Goal: Book appointment/travel/reservation

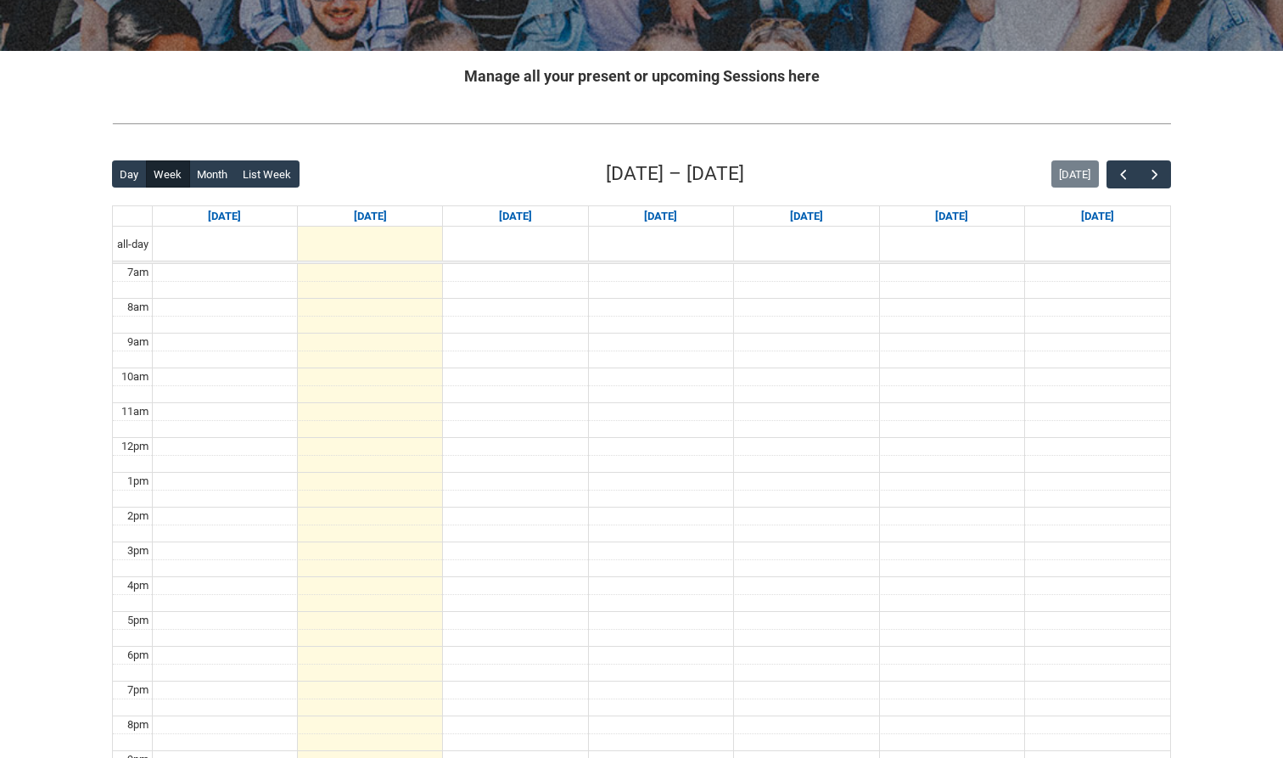
scroll to position [289, 0]
click at [1154, 177] on span "button" at bounding box center [1155, 174] width 17 height 17
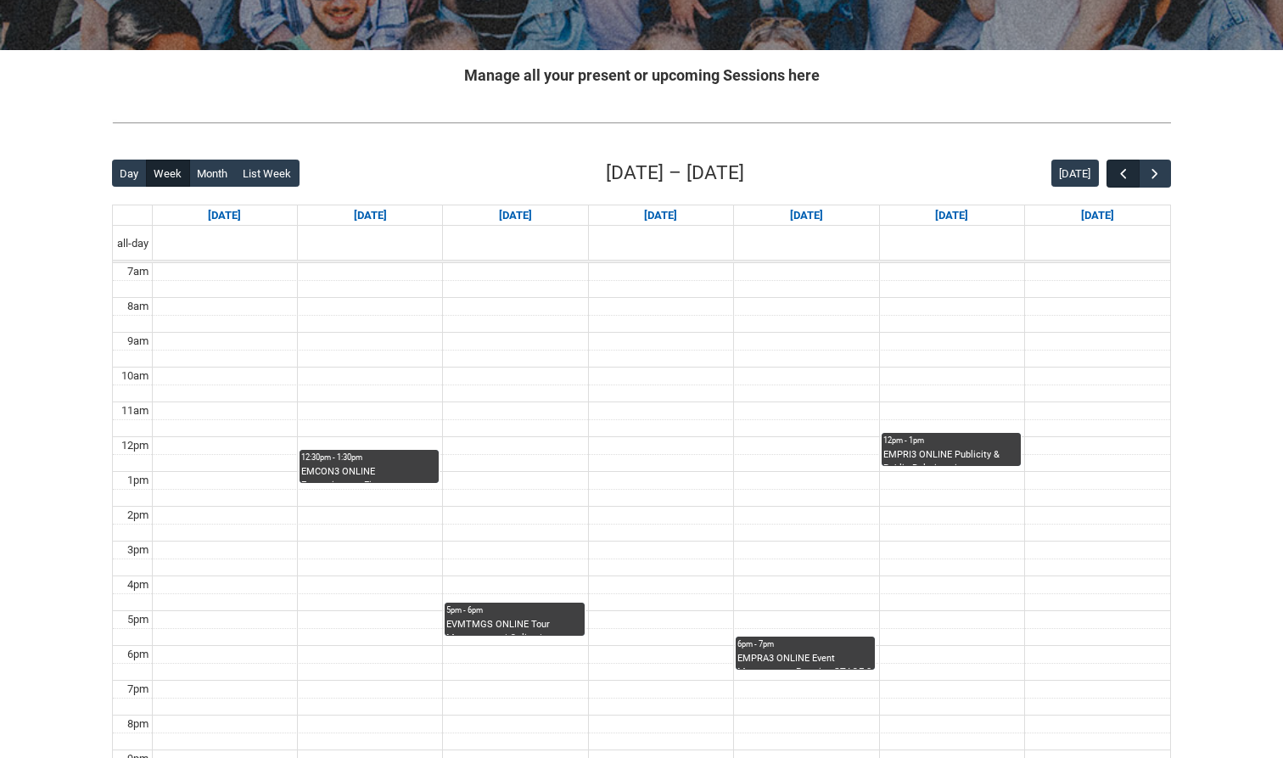
click at [1117, 174] on span "button" at bounding box center [1123, 174] width 17 height 17
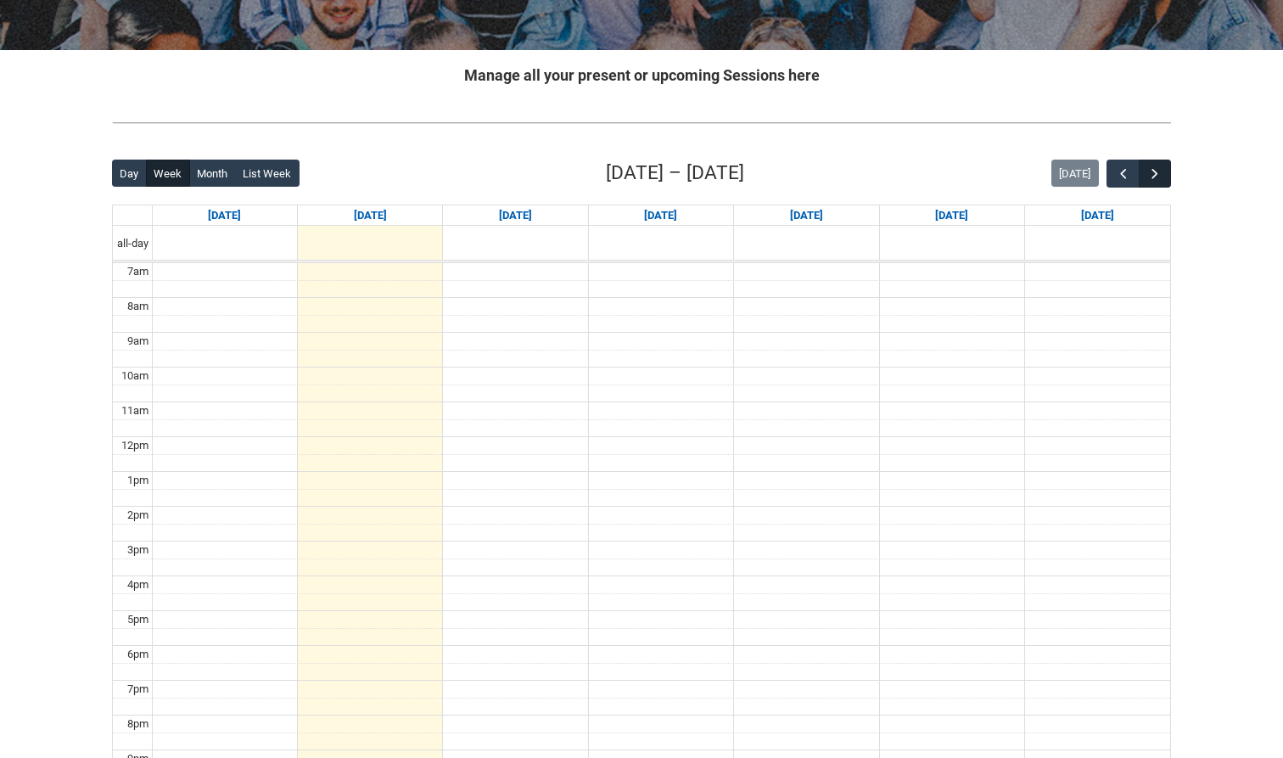
click at [1164, 181] on button "button" at bounding box center [1155, 174] width 32 height 28
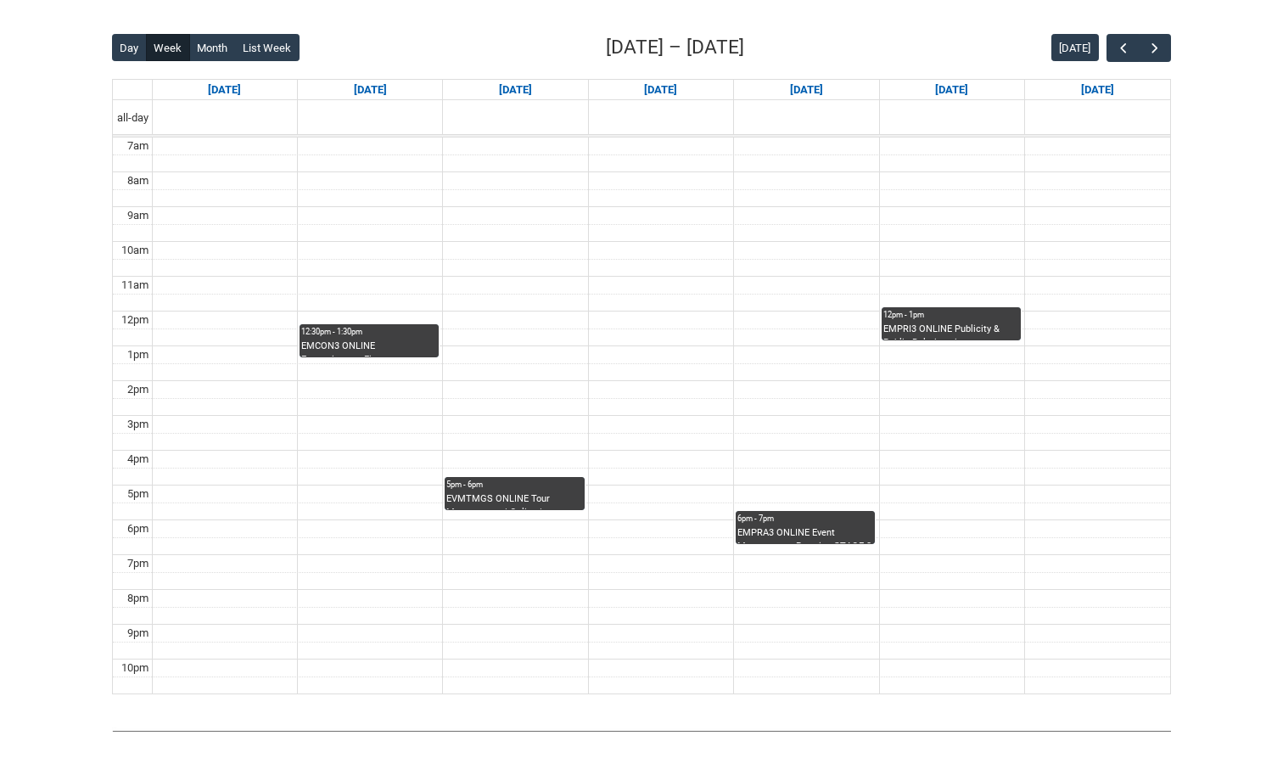
scroll to position [417, 0]
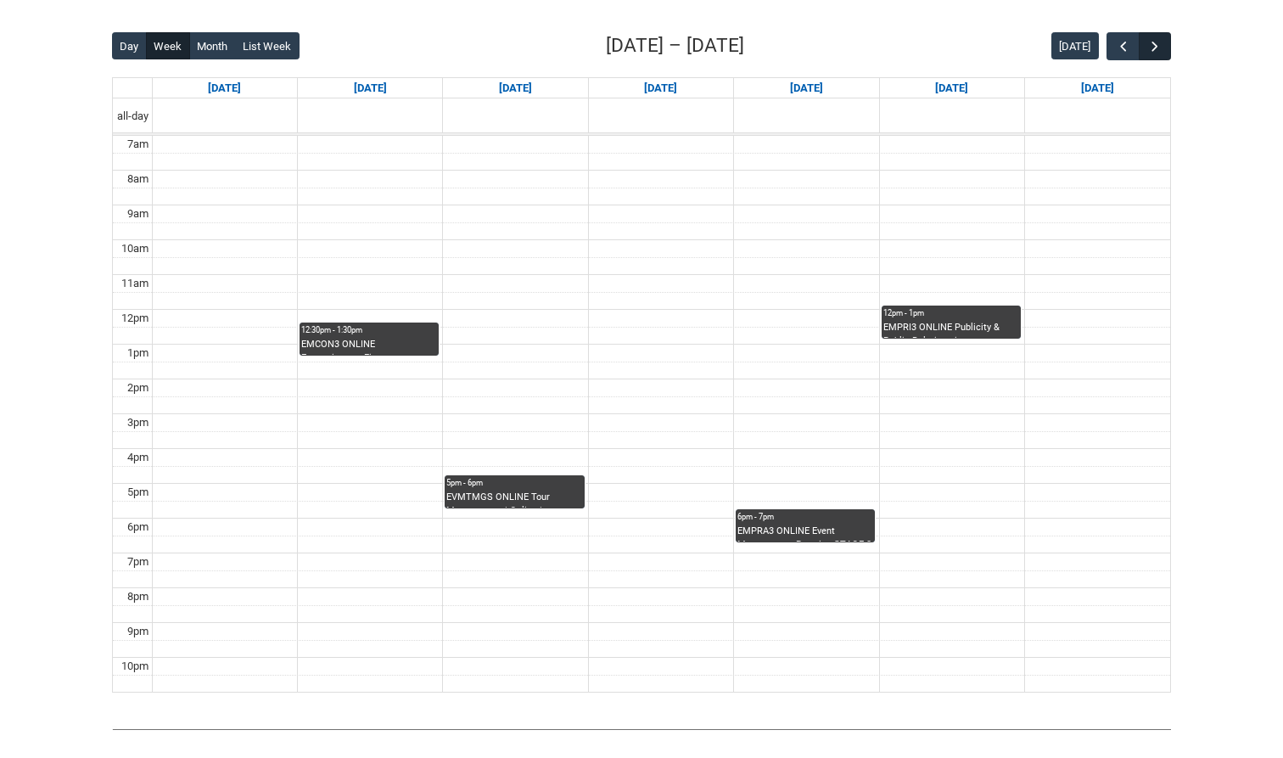
click at [1156, 46] on span "button" at bounding box center [1155, 46] width 17 height 17
click at [1119, 49] on span "button" at bounding box center [1123, 46] width 17 height 17
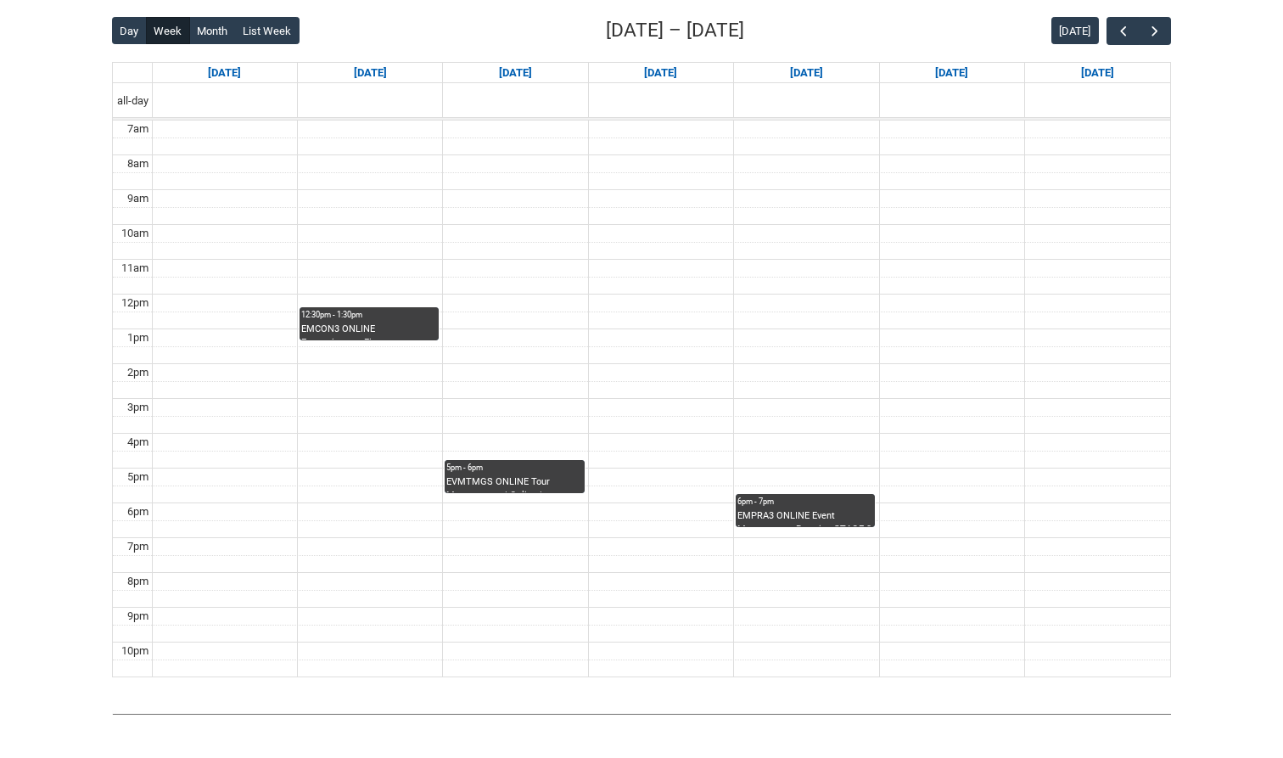
scroll to position [439, 0]
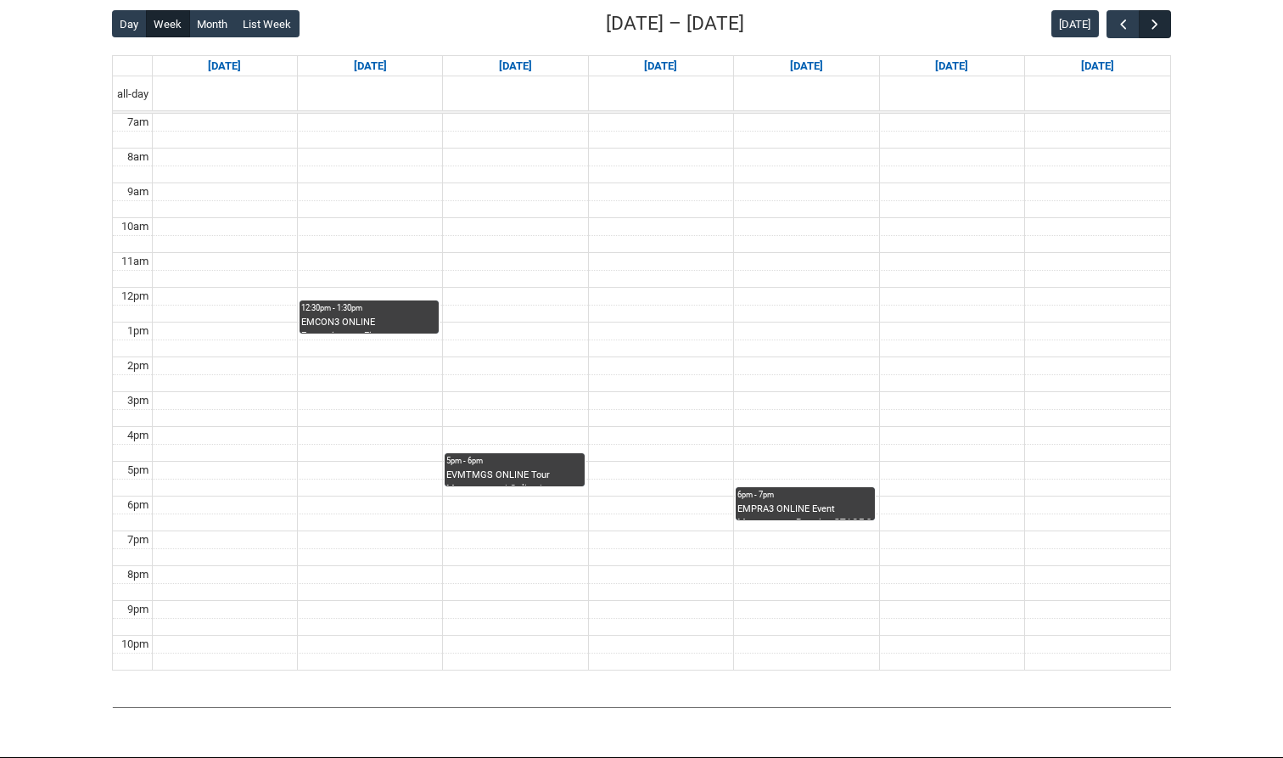
click at [1159, 16] on span "button" at bounding box center [1155, 24] width 17 height 17
click at [1159, 17] on span "button" at bounding box center [1155, 24] width 17 height 17
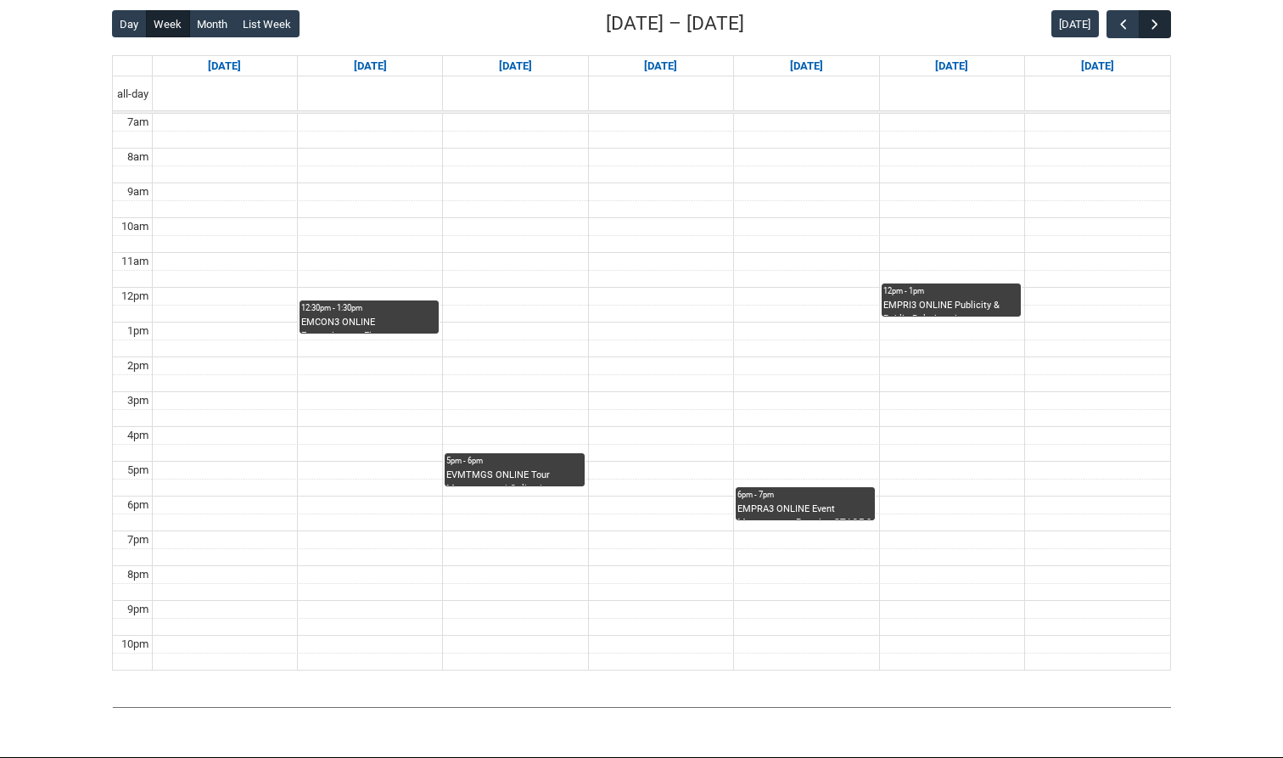
click at [1159, 17] on span "button" at bounding box center [1155, 24] width 17 height 17
click at [1116, 19] on span "button" at bounding box center [1123, 24] width 17 height 17
click at [1116, 20] on span "button" at bounding box center [1123, 24] width 17 height 17
click at [1164, 25] on button "button" at bounding box center [1155, 24] width 32 height 28
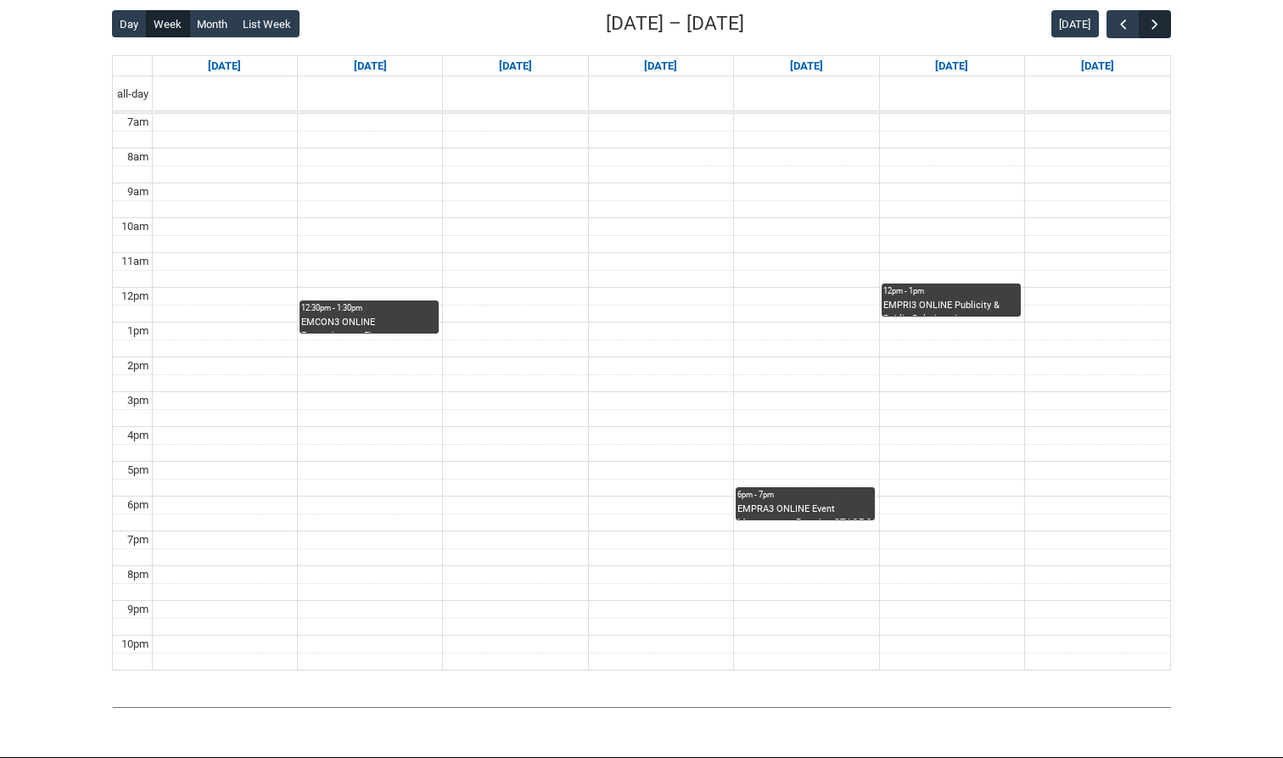
click at [1163, 25] on span "button" at bounding box center [1155, 24] width 17 height 17
click at [1163, 26] on span "button" at bounding box center [1155, 24] width 17 height 17
click at [1164, 26] on button "button" at bounding box center [1155, 24] width 32 height 28
click at [1164, 27] on button "button" at bounding box center [1155, 24] width 32 height 28
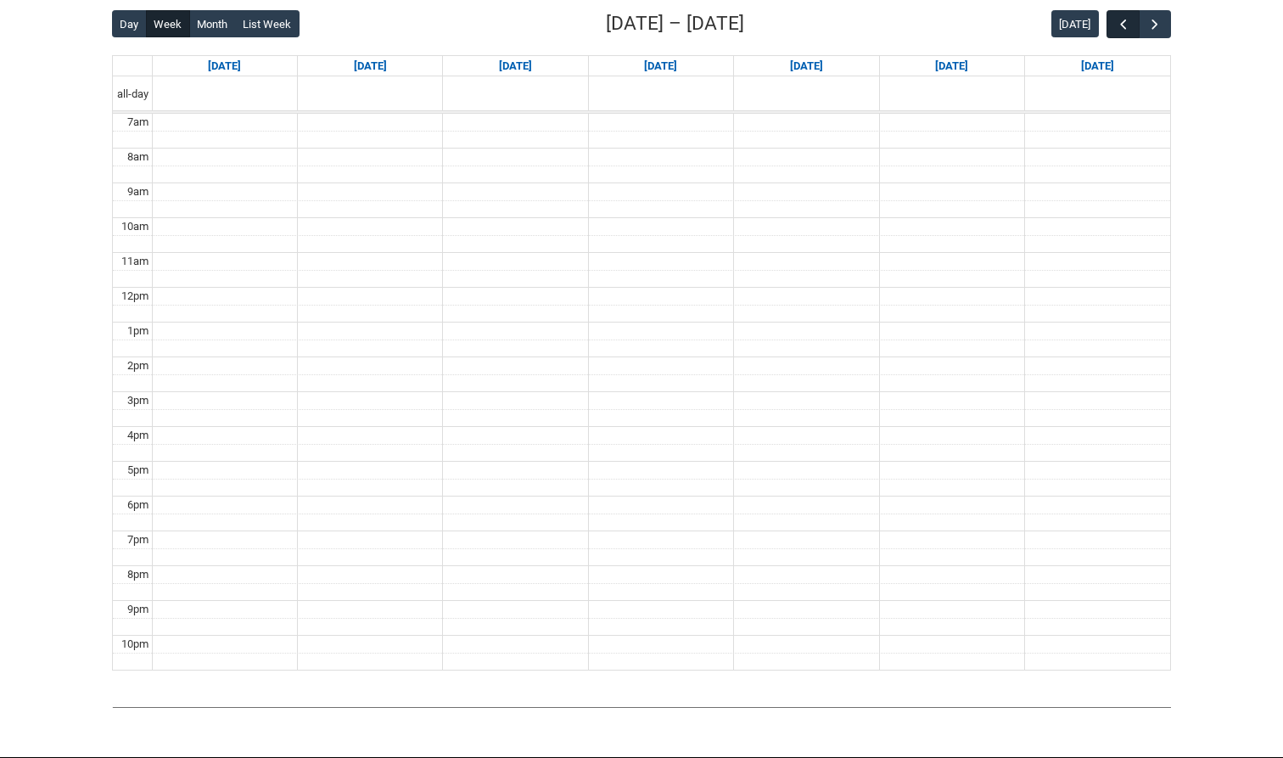
click at [1131, 25] on span "button" at bounding box center [1123, 24] width 17 height 17
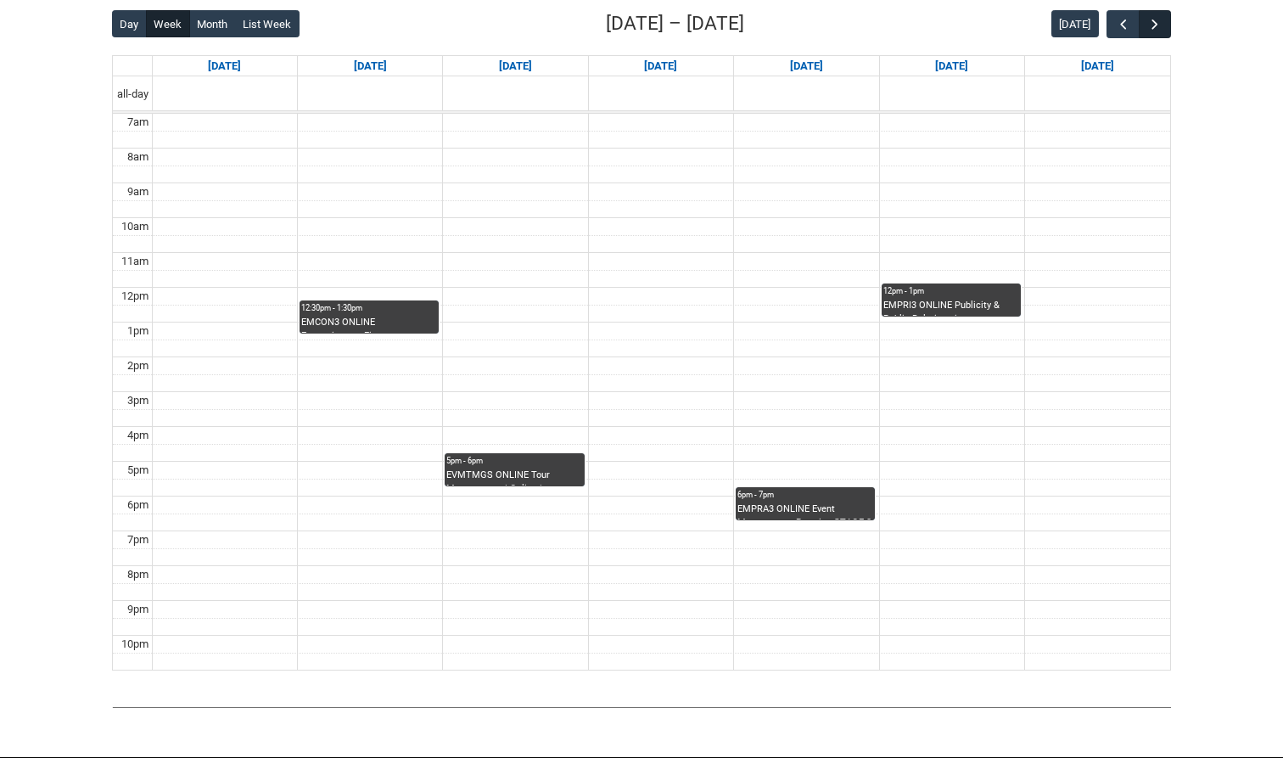
click at [1162, 18] on span "button" at bounding box center [1155, 24] width 17 height 17
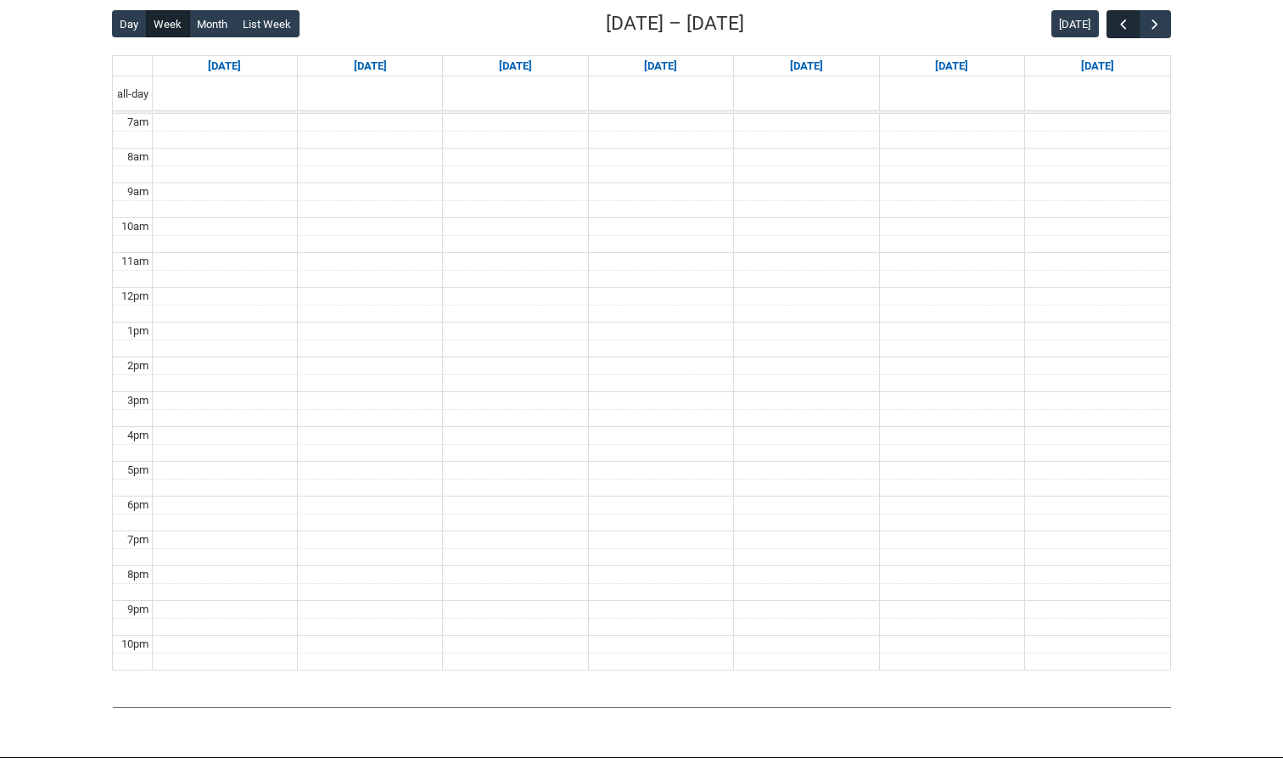
click at [1125, 29] on span "button" at bounding box center [1123, 24] width 17 height 17
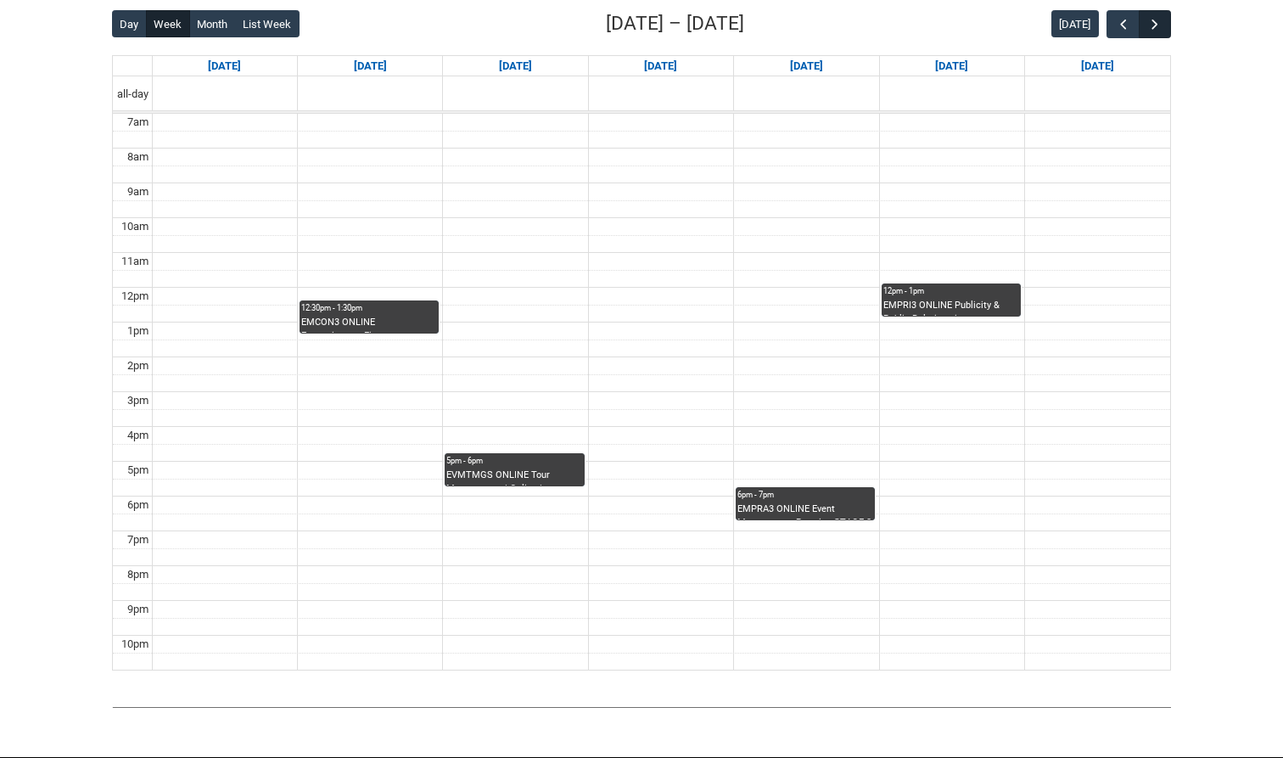
click at [1164, 25] on button "button" at bounding box center [1155, 24] width 32 height 28
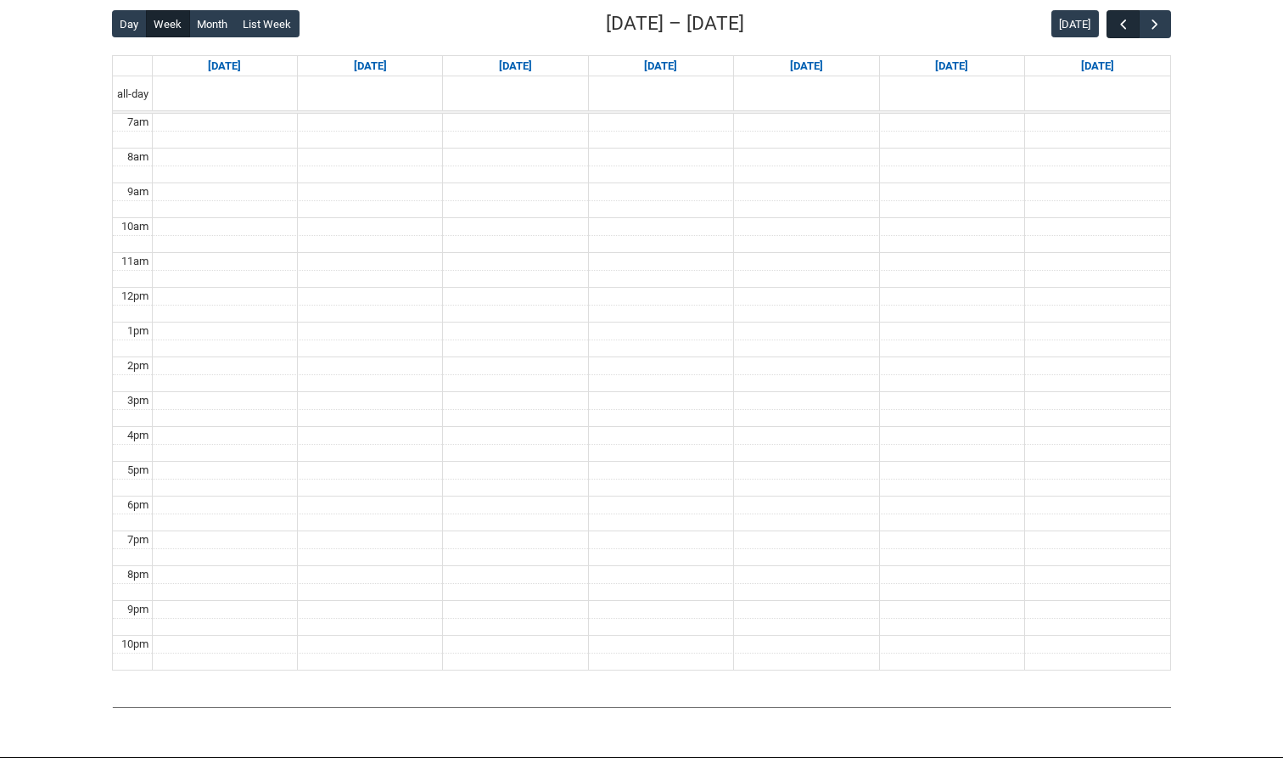
click at [1125, 27] on span "button" at bounding box center [1123, 24] width 17 height 17
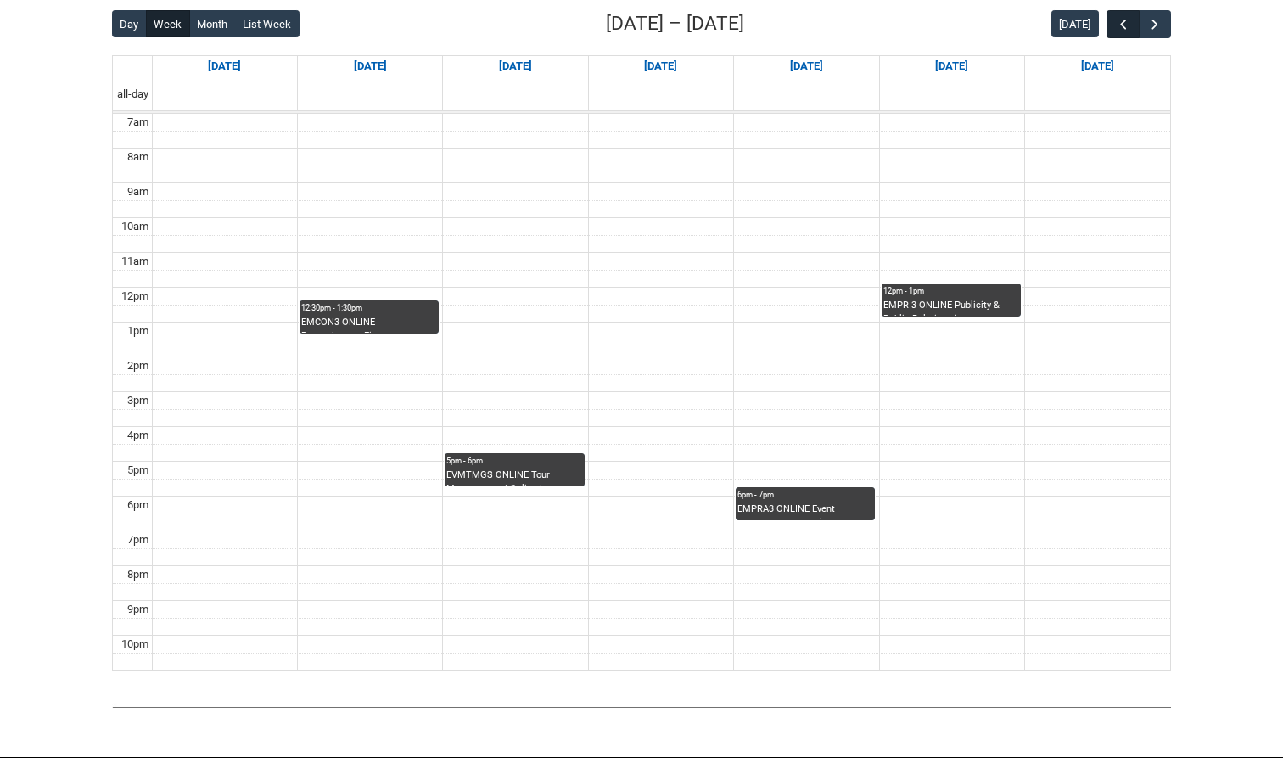
click at [1125, 27] on span "button" at bounding box center [1123, 24] width 17 height 17
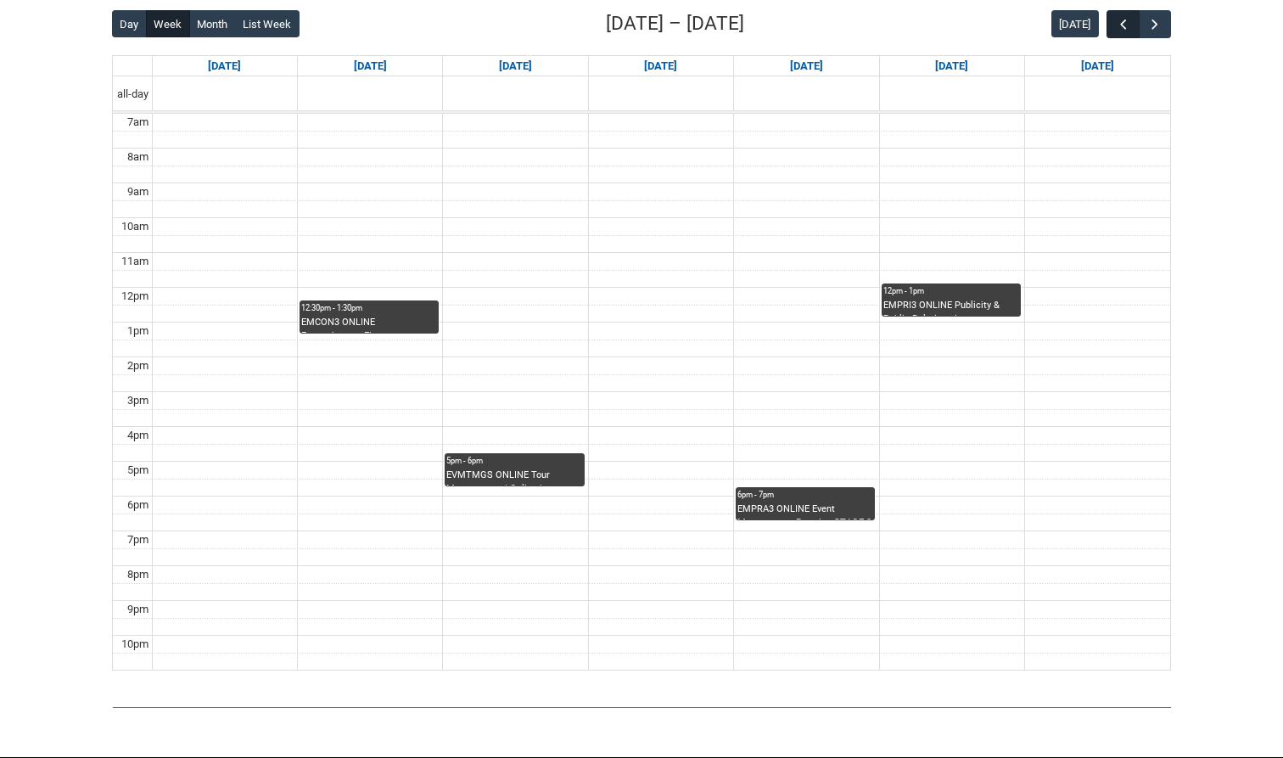
click at [1125, 27] on span "button" at bounding box center [1123, 24] width 17 height 17
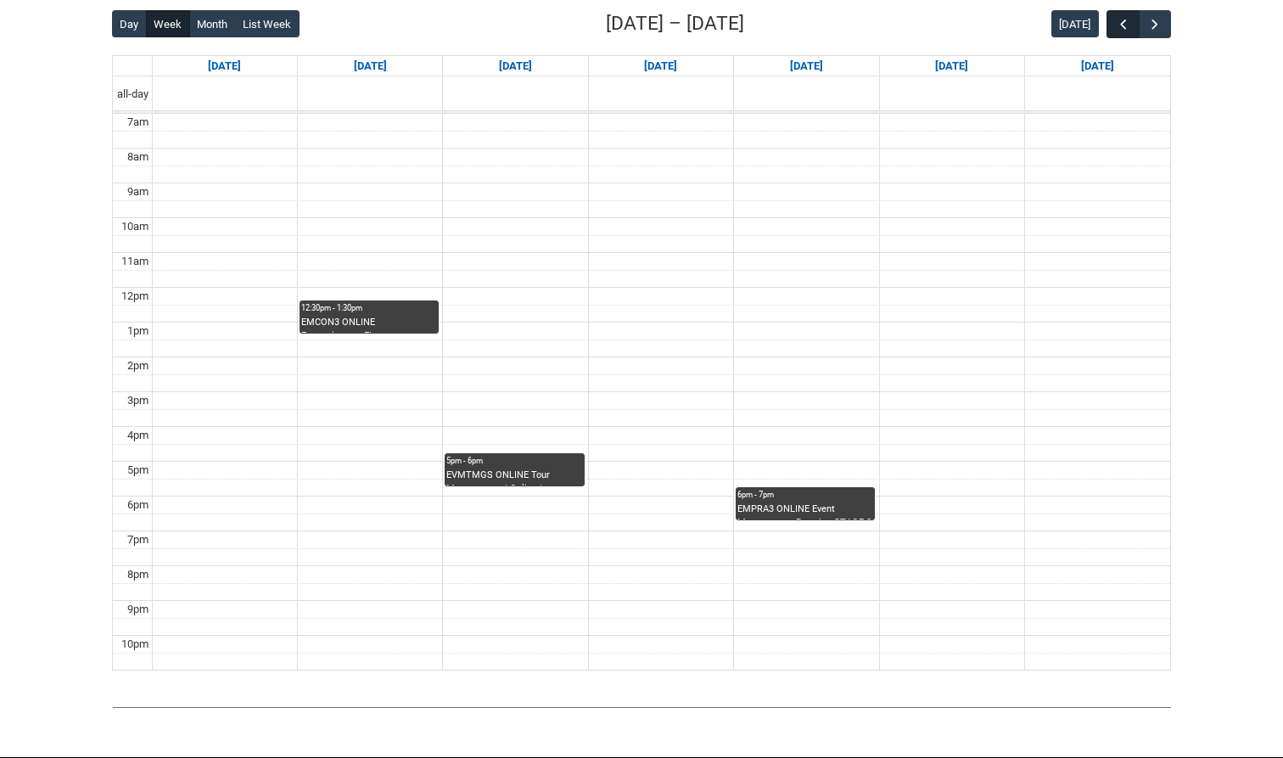
click at [1125, 27] on span "button" at bounding box center [1123, 24] width 17 height 17
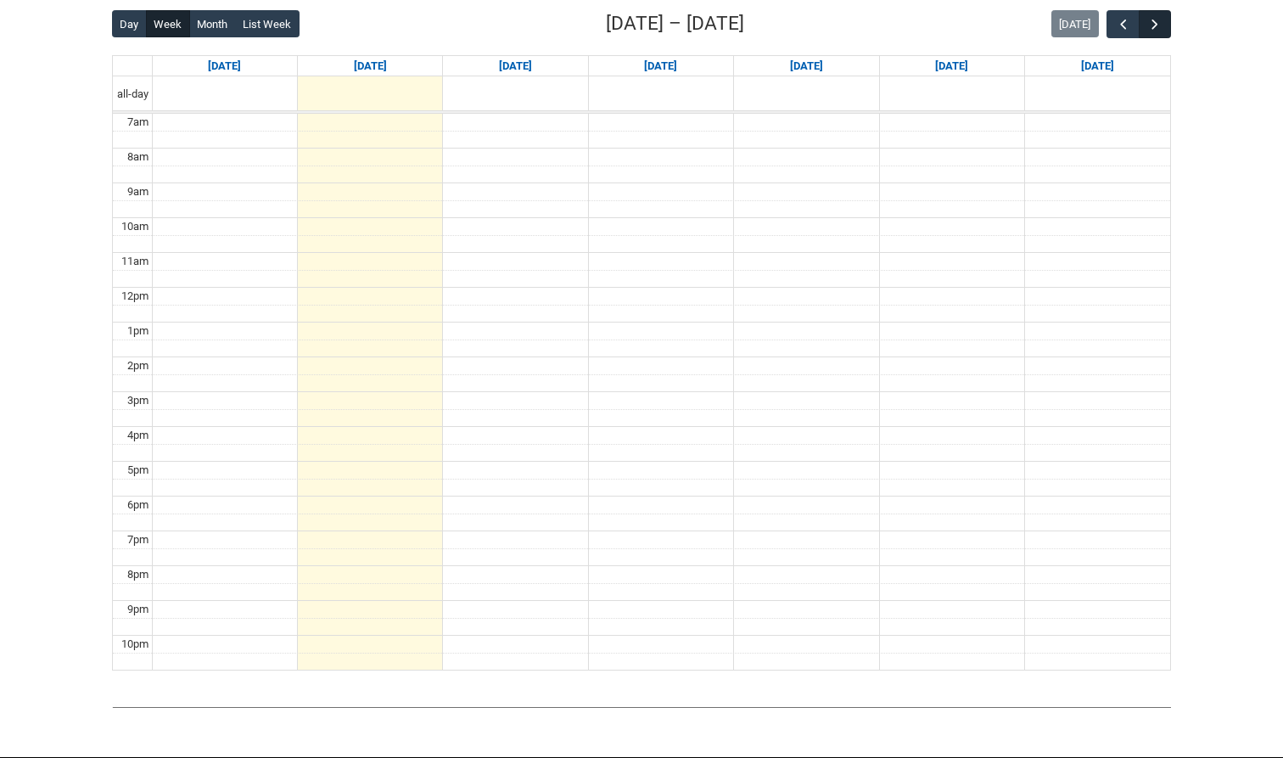
click at [1157, 22] on span "button" at bounding box center [1155, 24] width 17 height 17
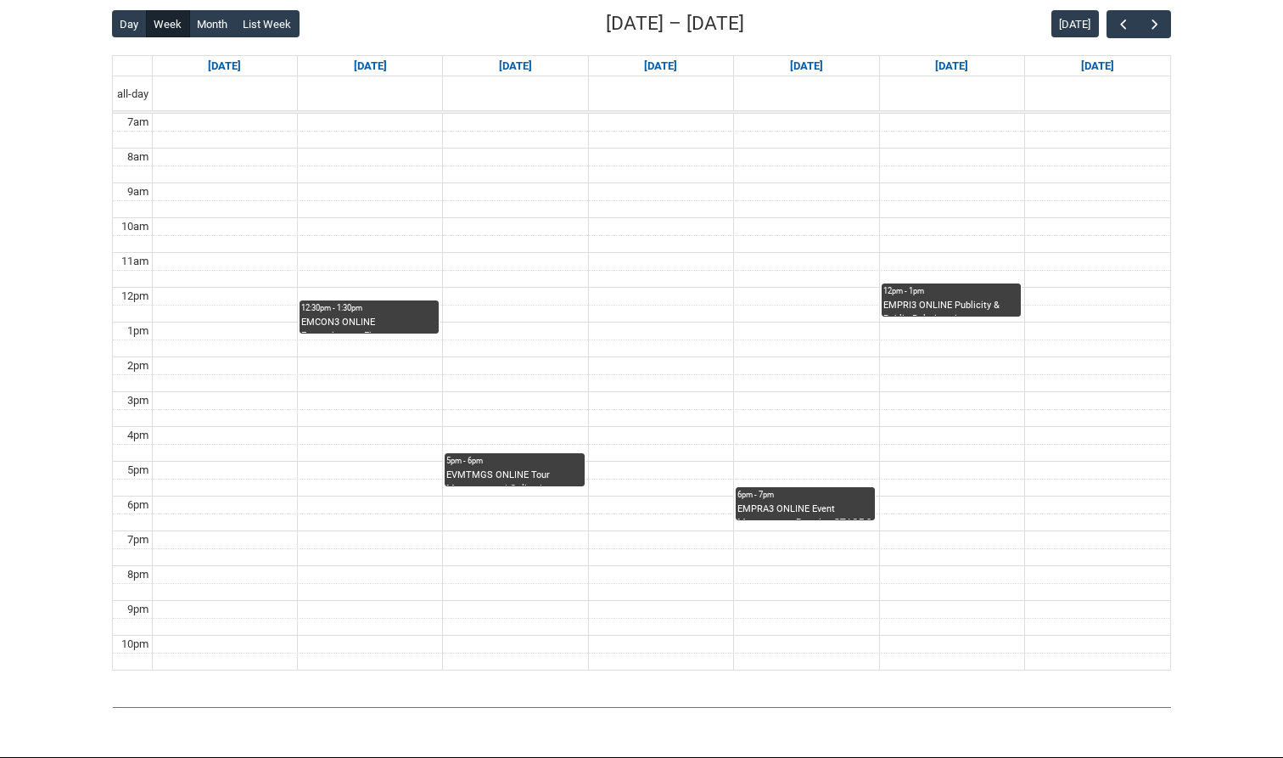
click at [383, 316] on div "EMCON3 ONLINE Entertainment Finance Management STAGE 3 | Online | [PERSON_NAME]" at bounding box center [369, 325] width 136 height 18
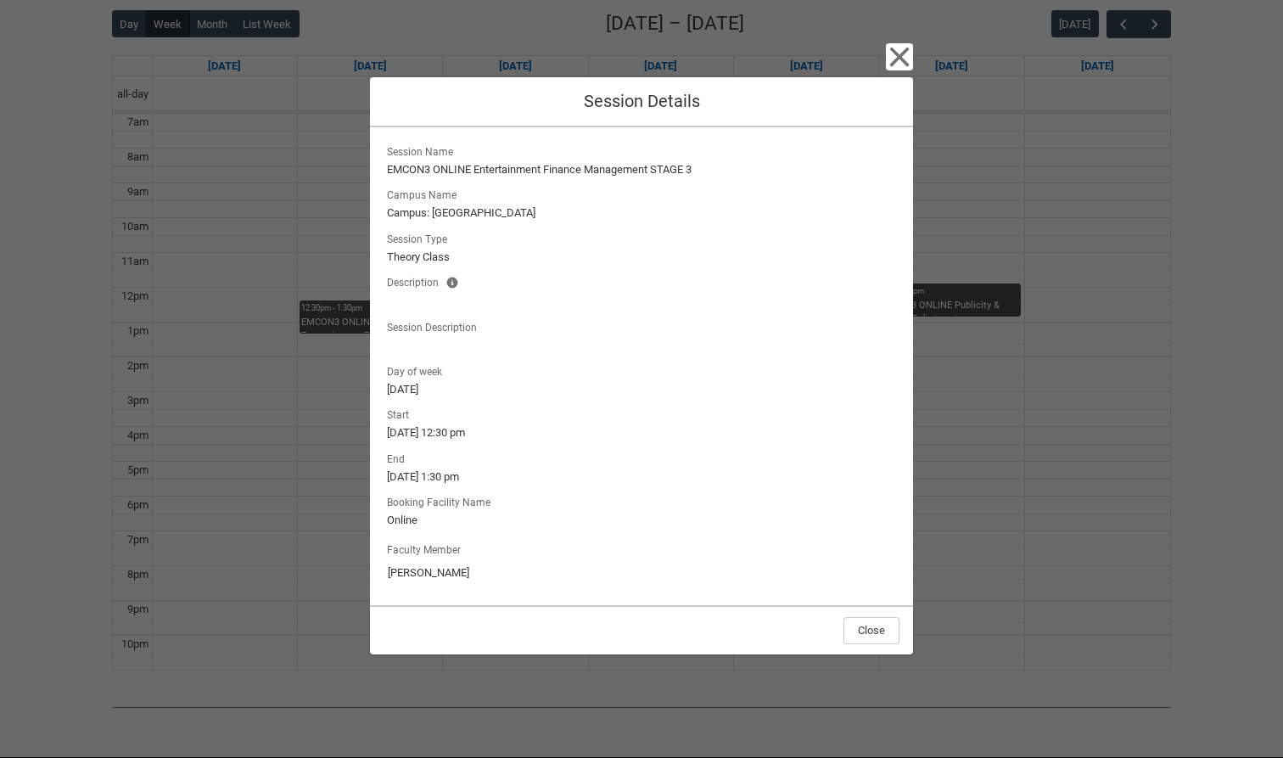
click at [897, 54] on icon "button" at bounding box center [900, 57] width 20 height 20
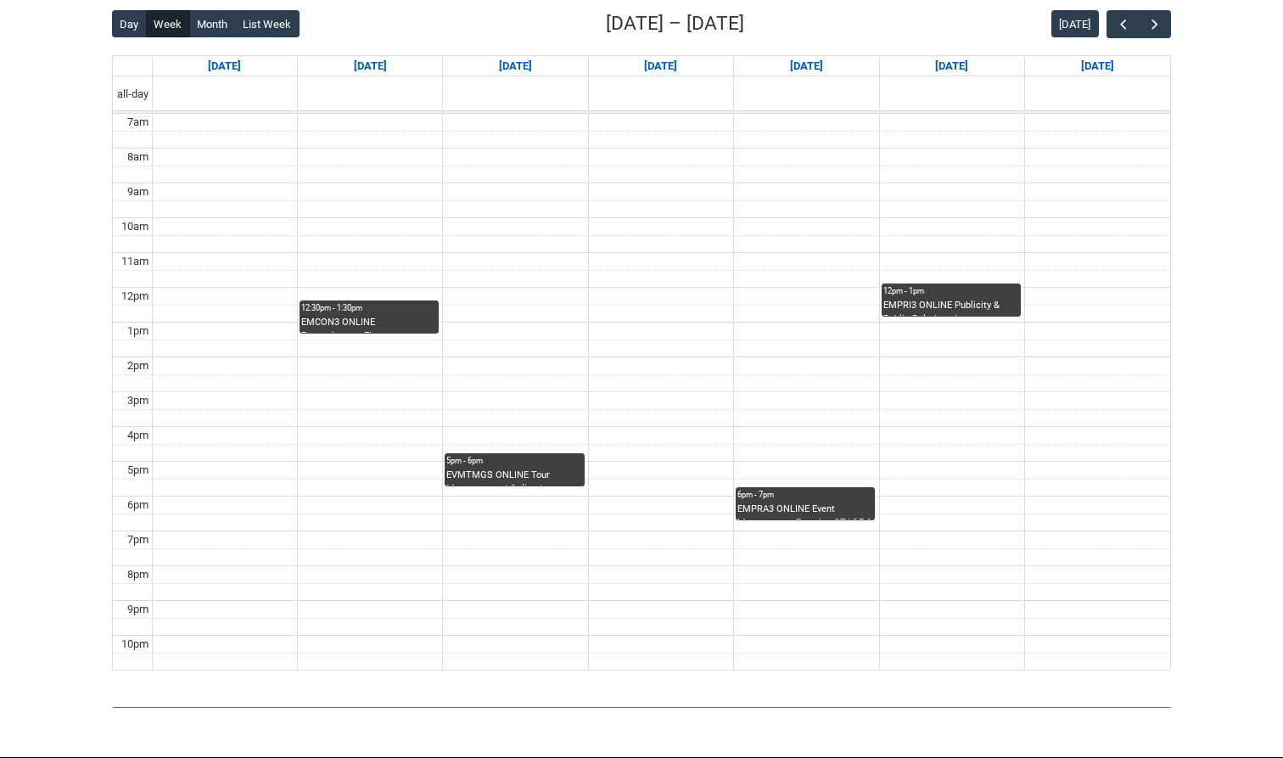
click at [525, 474] on div "EVMTMGS ONLINE Tour Management | Online | [PERSON_NAME]" at bounding box center [514, 478] width 136 height 18
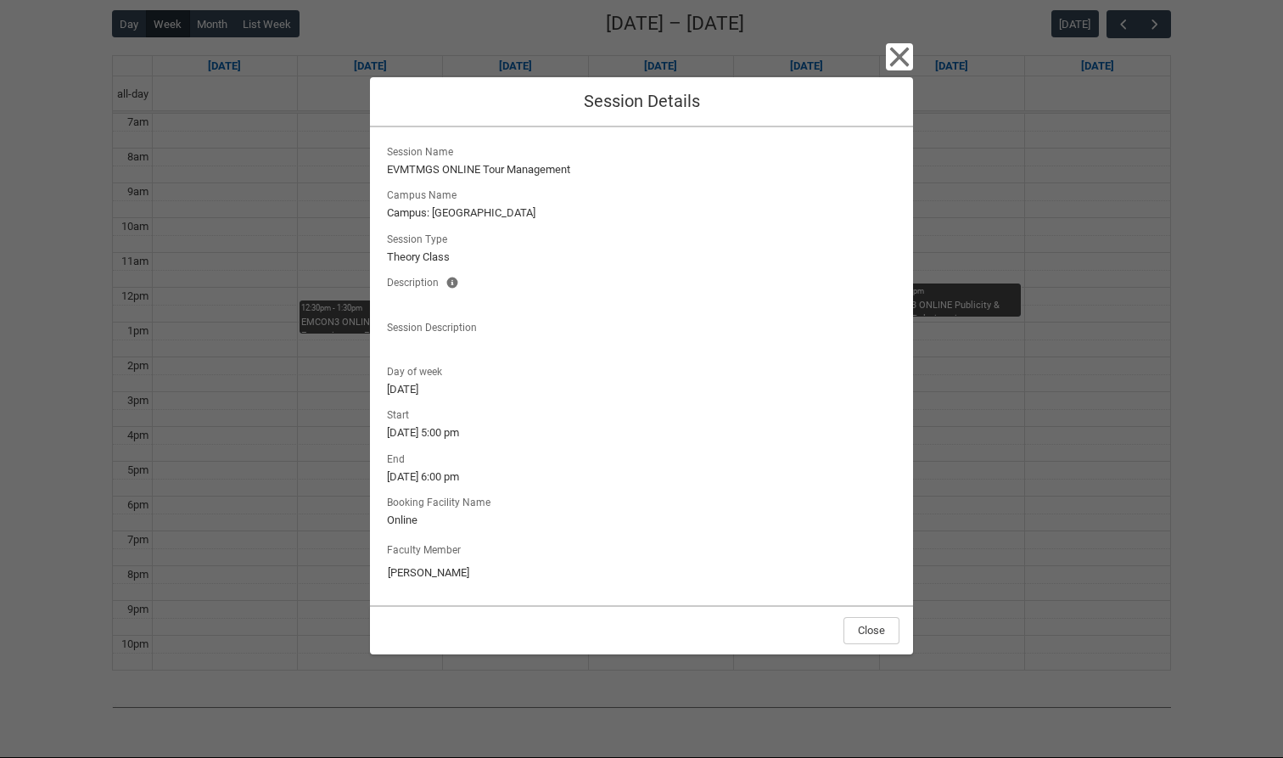
click at [898, 57] on icon "button" at bounding box center [900, 57] width 20 height 20
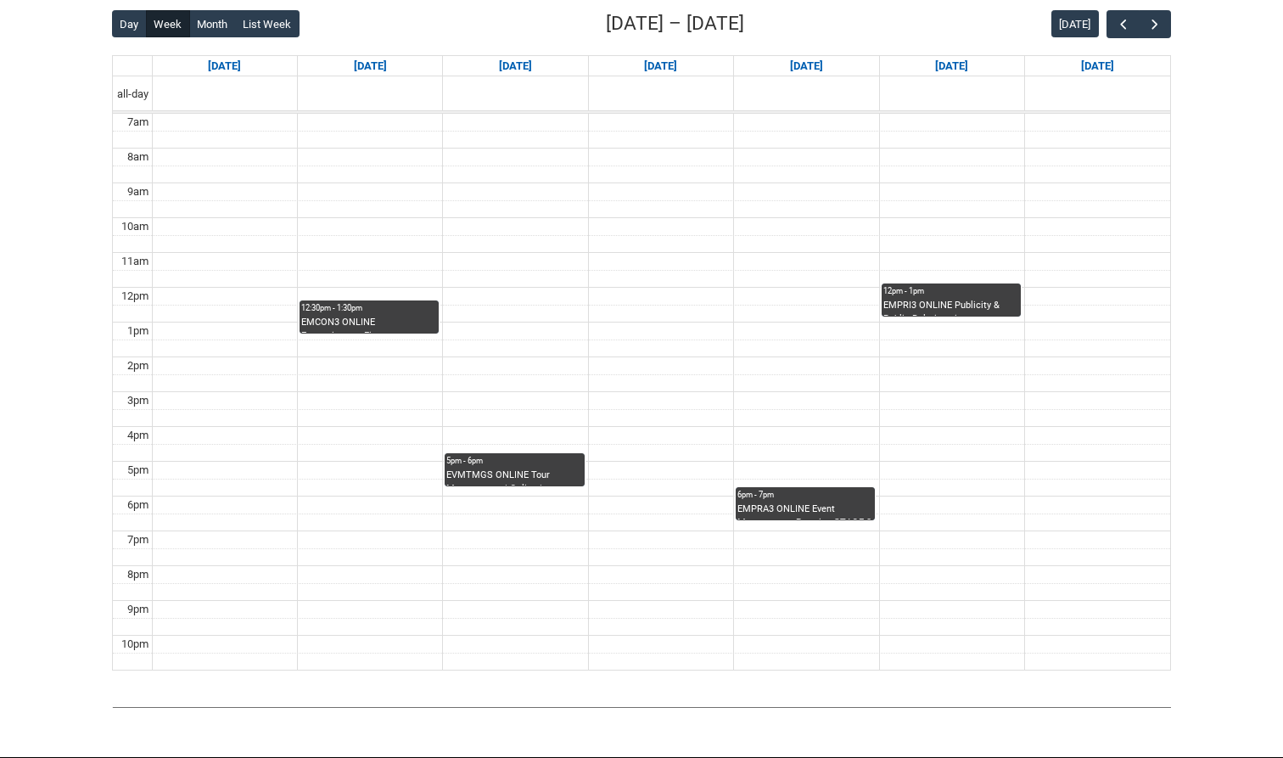
click at [777, 508] on div "EMPRA3 ONLINE Event Management Practice STAGE 3 | Online | [PERSON_NAME]" at bounding box center [806, 511] width 136 height 18
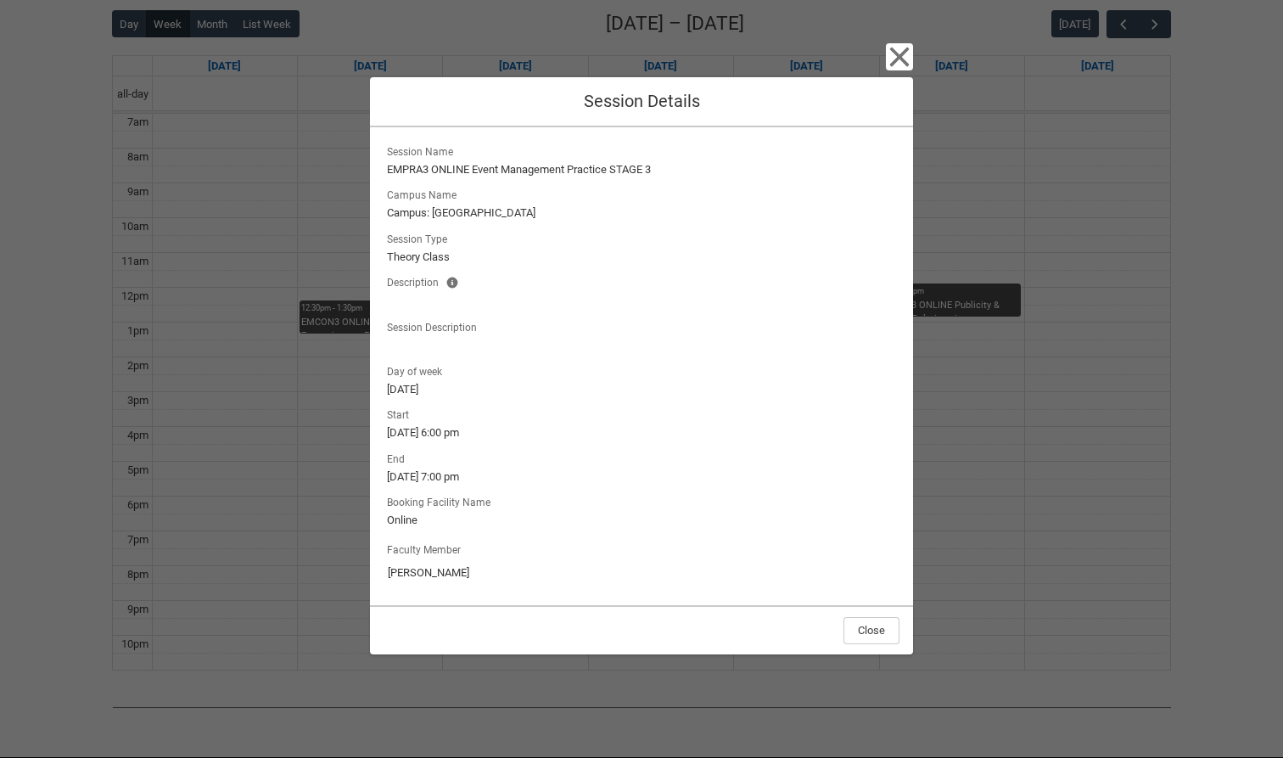
click at [905, 58] on icon "button" at bounding box center [899, 56] width 27 height 27
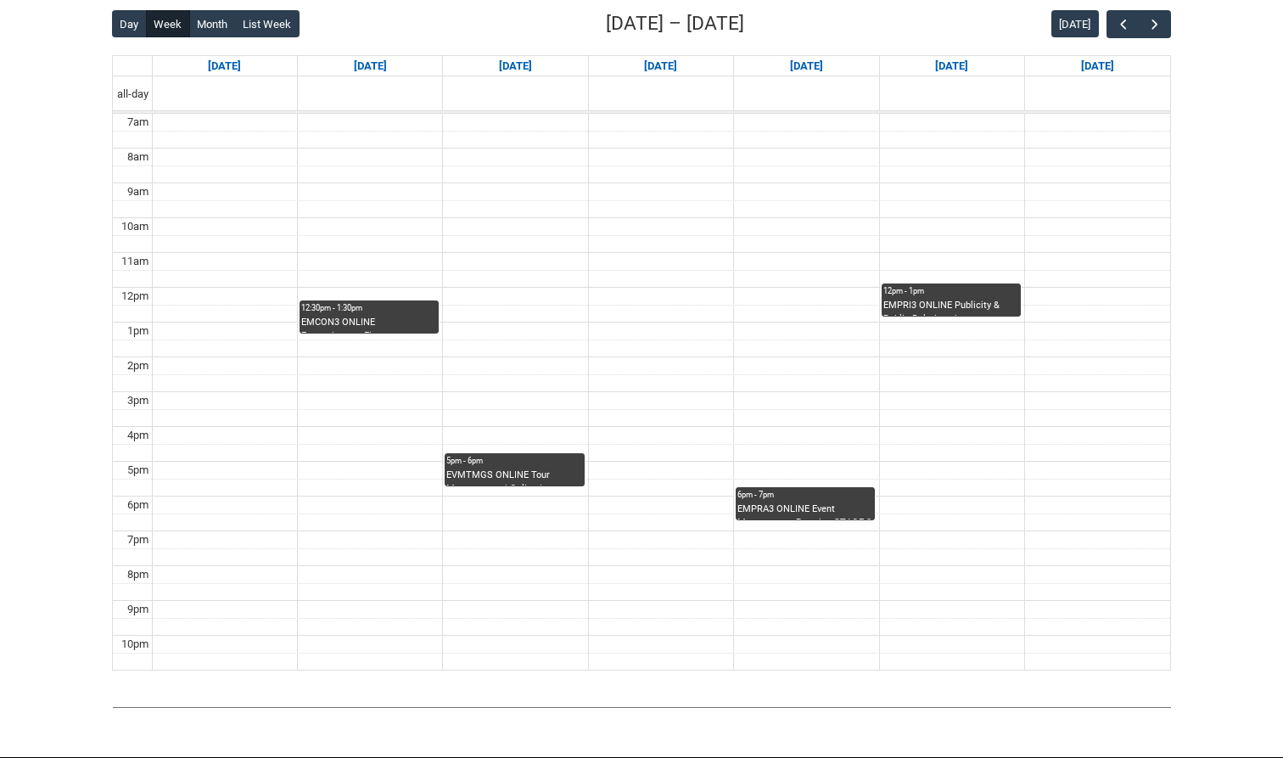
click at [968, 296] on div "12pm - 1pm" at bounding box center [952, 291] width 136 height 12
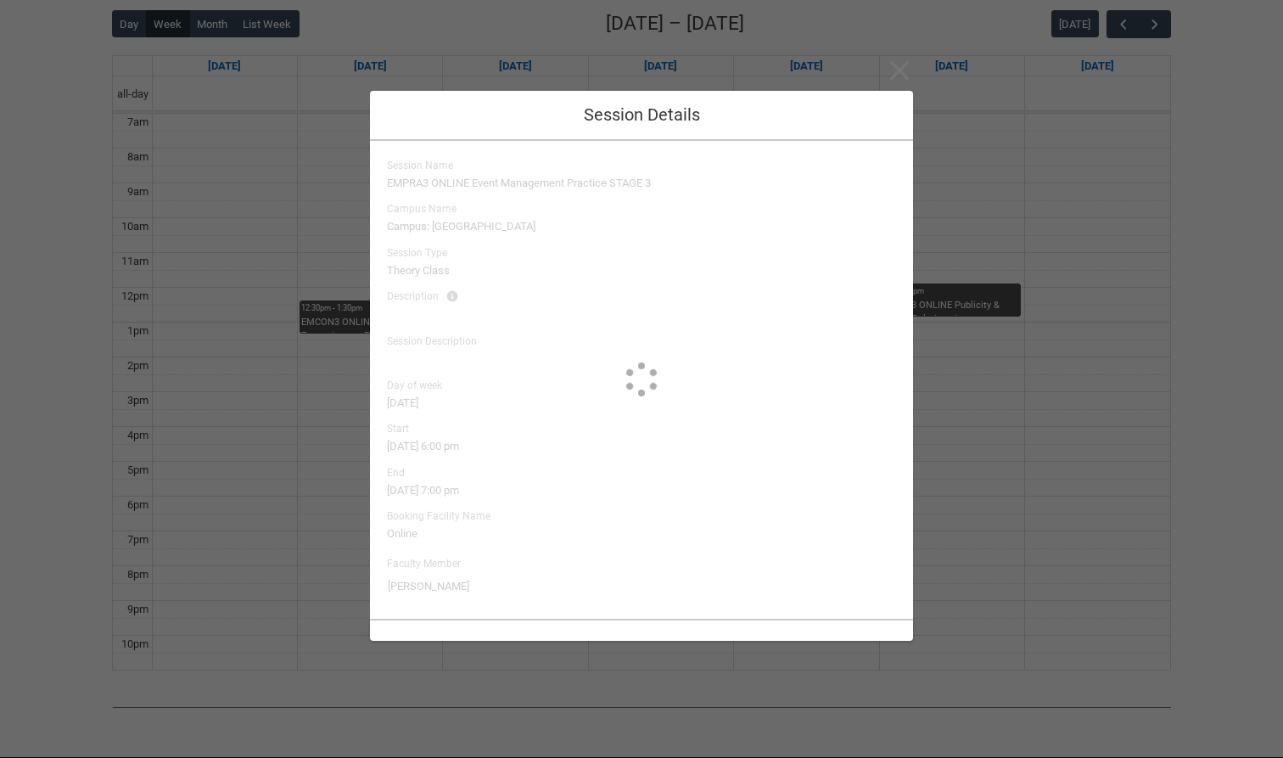
type input "[PERSON_NAME]"
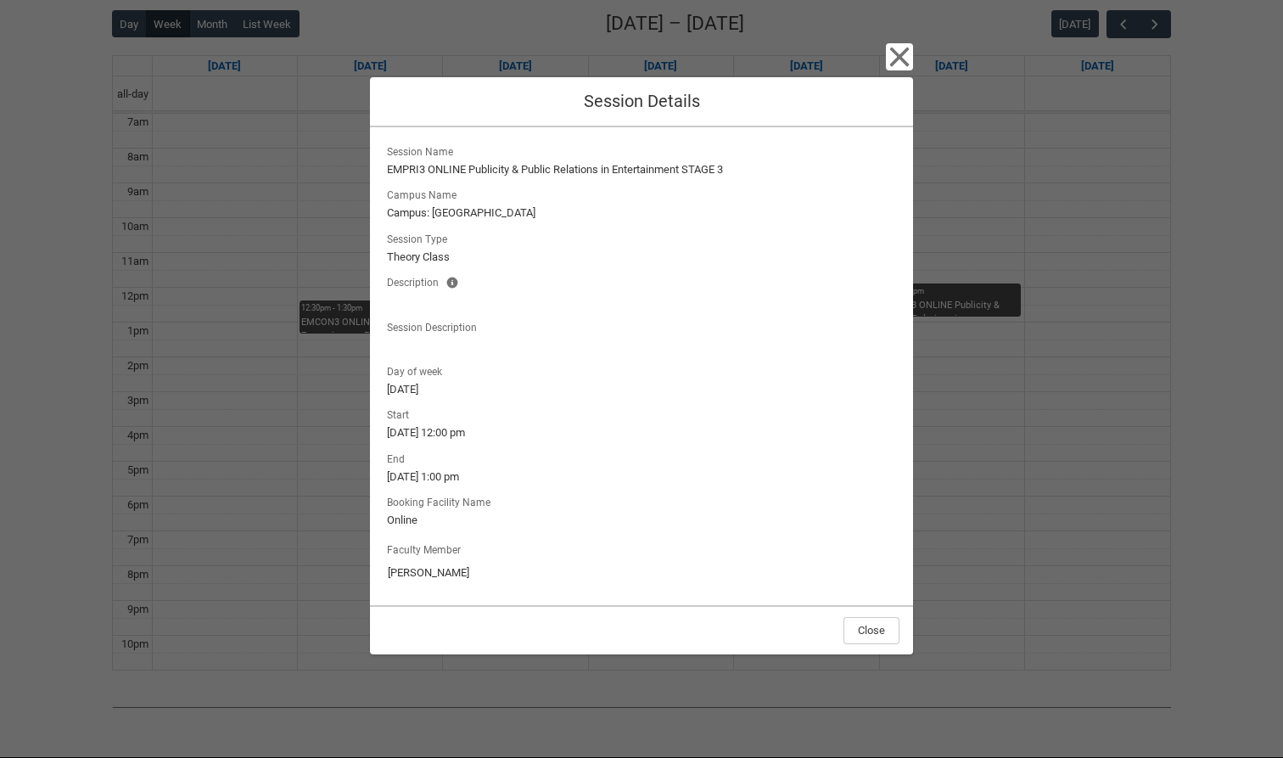
click at [899, 61] on icon "button" at bounding box center [900, 57] width 20 height 20
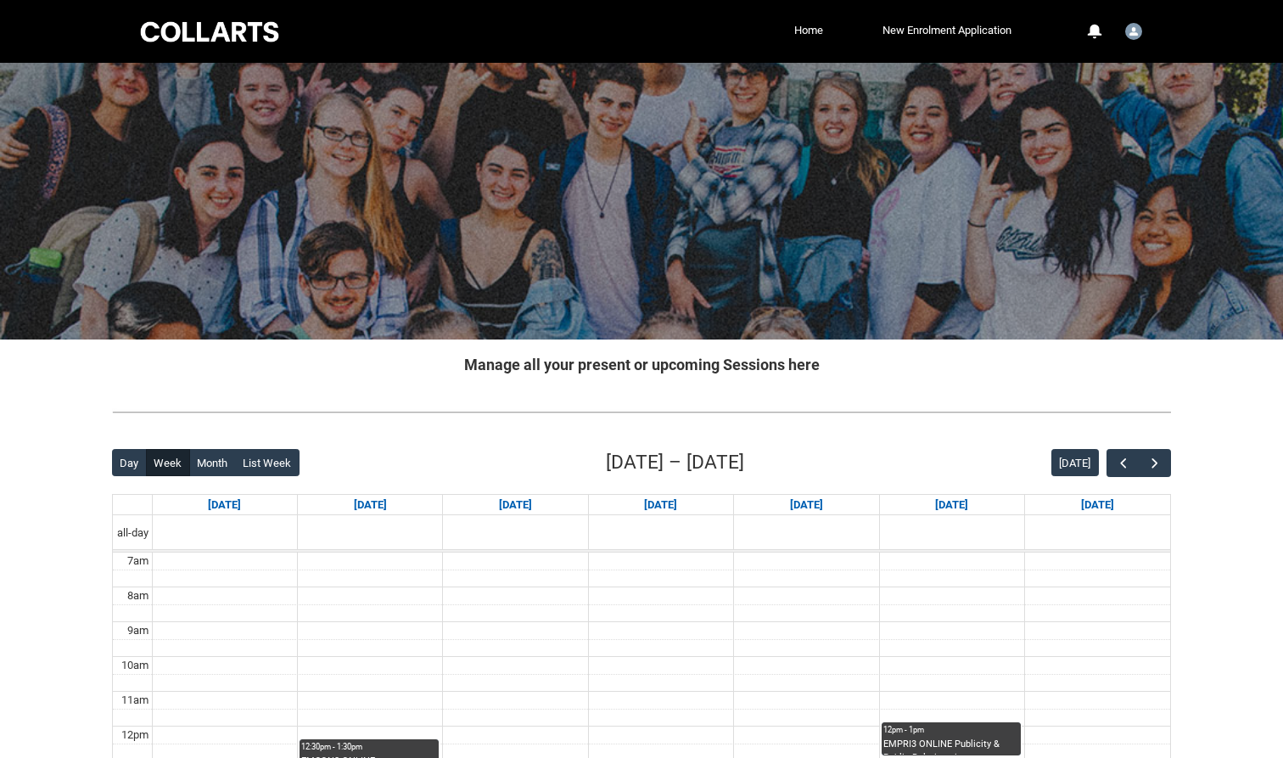
scroll to position [33, 0]
